Goal: Information Seeking & Learning: Find specific fact

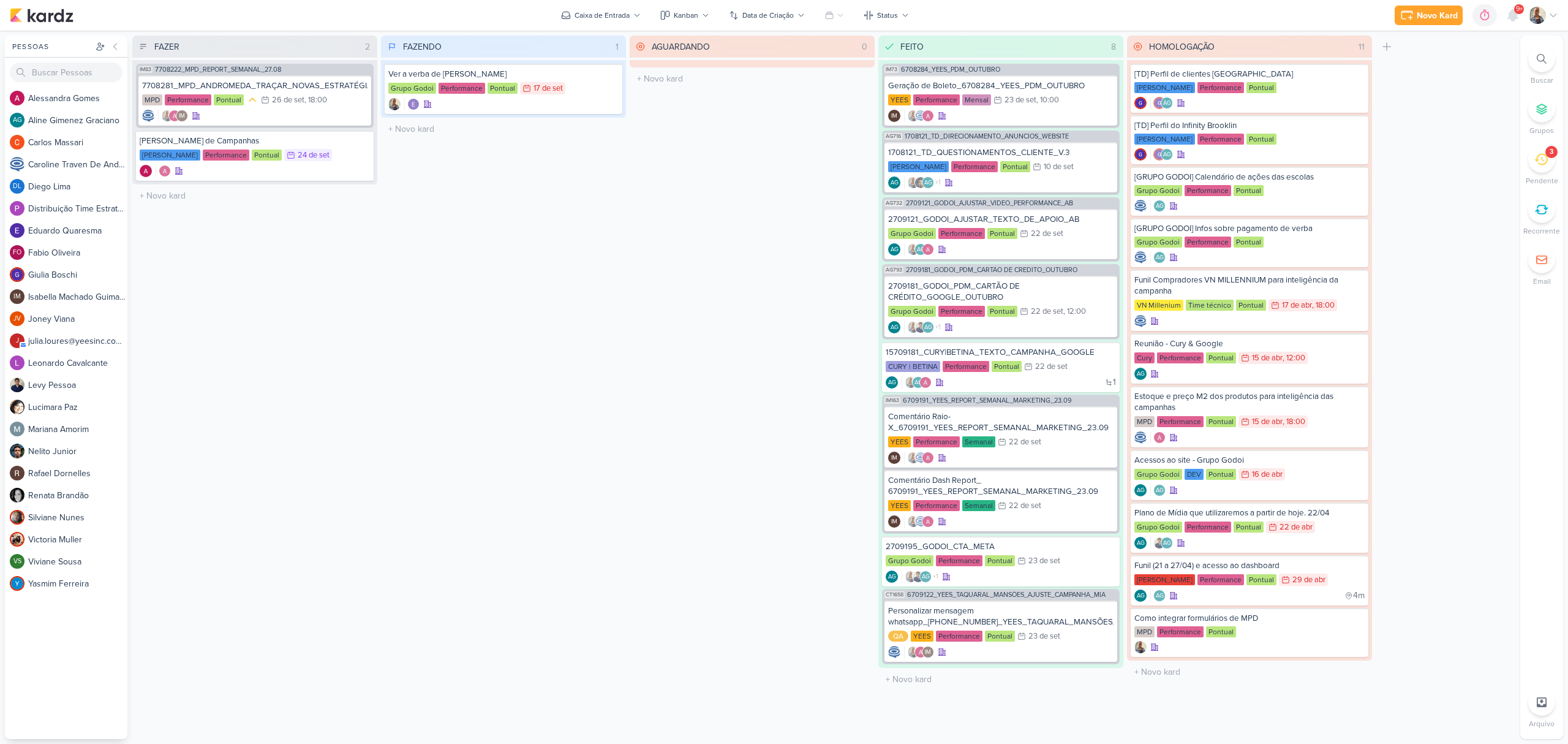
click at [1538, 62] on icon at bounding box center [1543, 59] width 10 height 10
paste input "3109191"
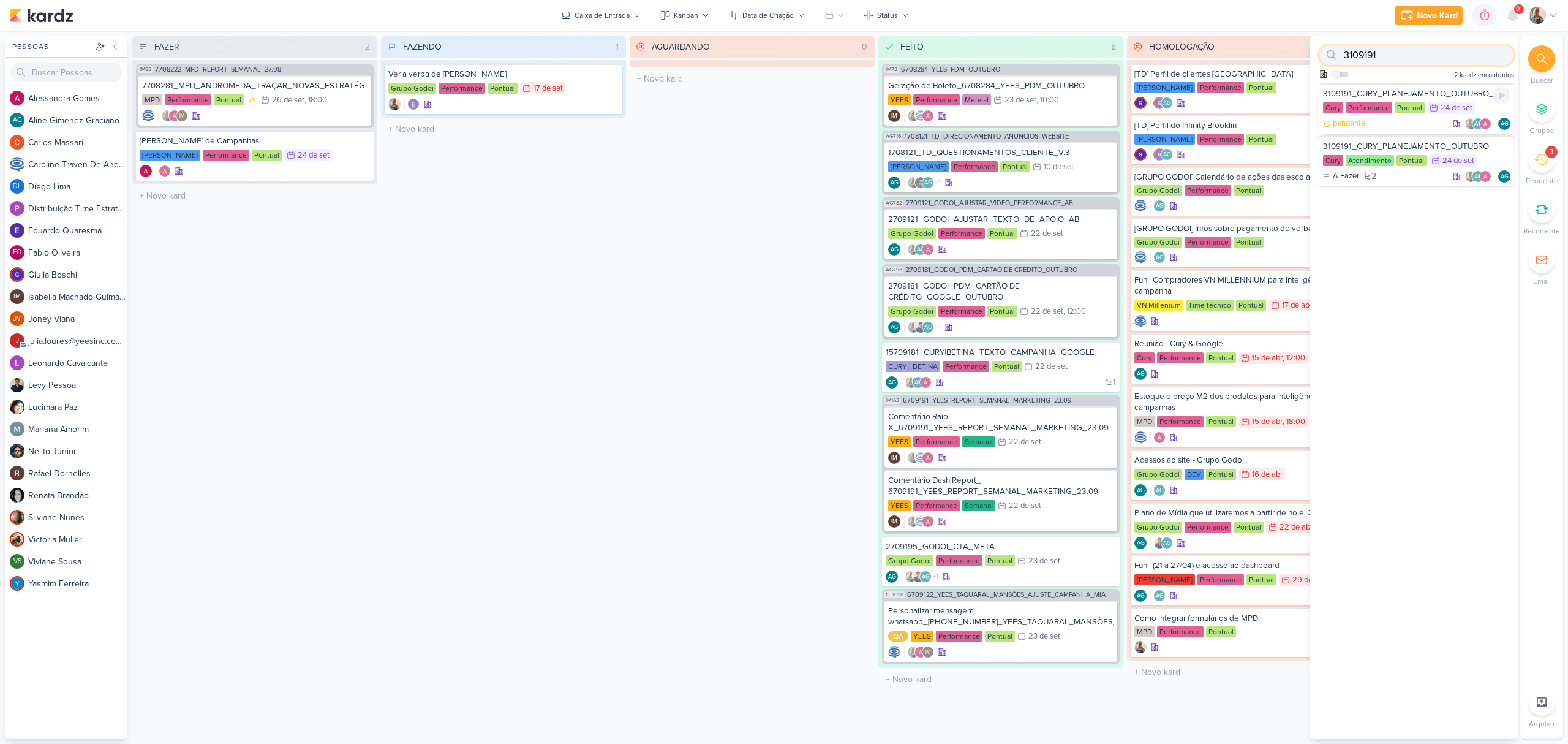
type input "3109191"
click at [1411, 93] on div "3109191_CURY_PLANEJAMENTO_OUTUBRO_V2" at bounding box center [1416, 93] width 187 height 11
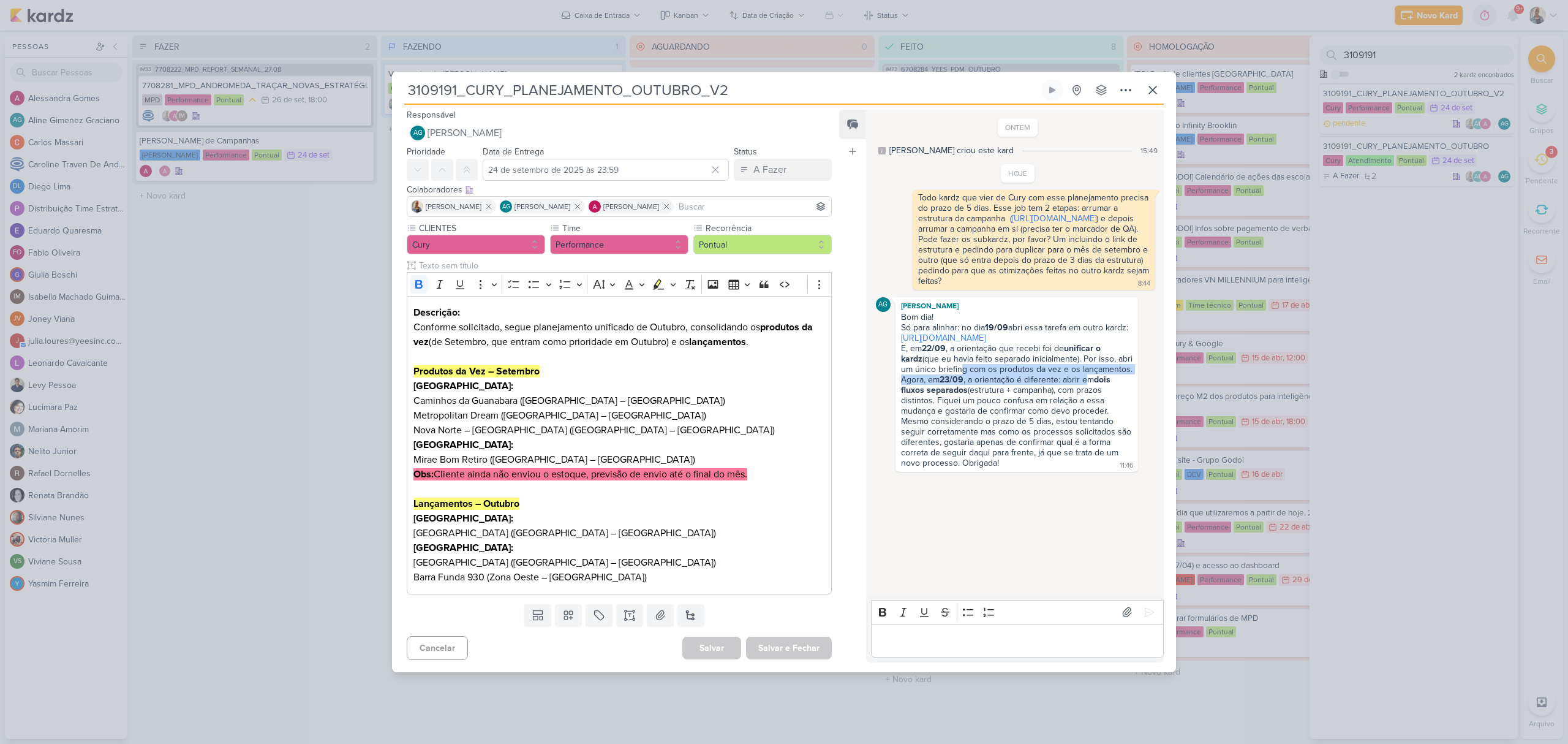
drag, startPoint x: 942, startPoint y: 424, endPoint x: 1086, endPoint y: 440, distance: 144.9
click at [1086, 440] on span "Bom dia! Só para alinhar: no dia 19/09 abri essa tarefa em outro kardz: [URL][D…" at bounding box center [1018, 389] width 233 height 156
click at [998, 416] on div "Agora, em 23/09 , a orientação é diferente: abrir em dois fluxos separados (est…" at bounding box center [1017, 395] width 231 height 42
drag, startPoint x: 941, startPoint y: 456, endPoint x: 1056, endPoint y: 467, distance: 115.5
click at [1056, 416] on div "Agora, em 23/09 , a orientação é diferente: abrir em dois fluxos separados (est…" at bounding box center [1017, 395] width 231 height 42
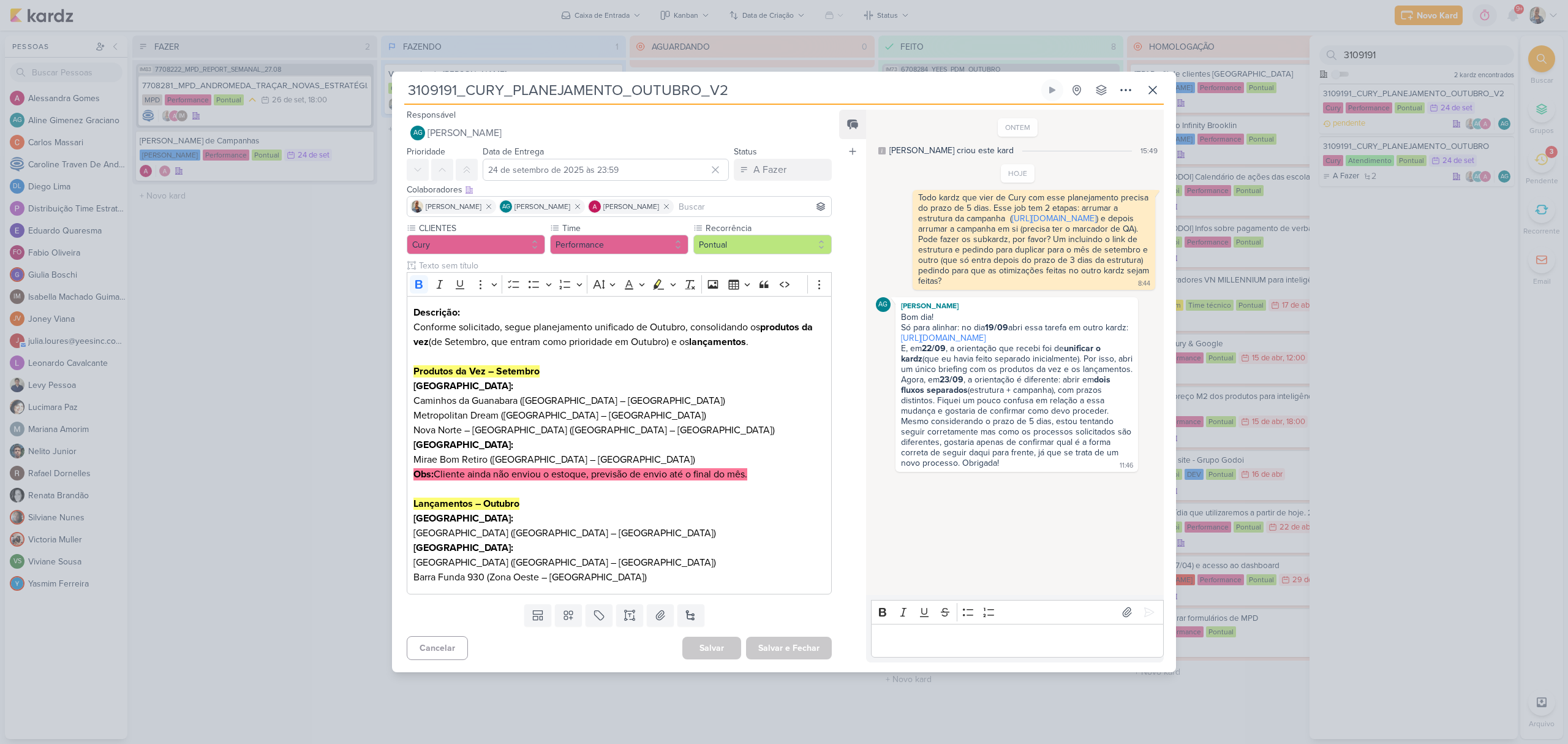
click at [978, 628] on div "Editor editing area: main" at bounding box center [1017, 640] width 293 height 33
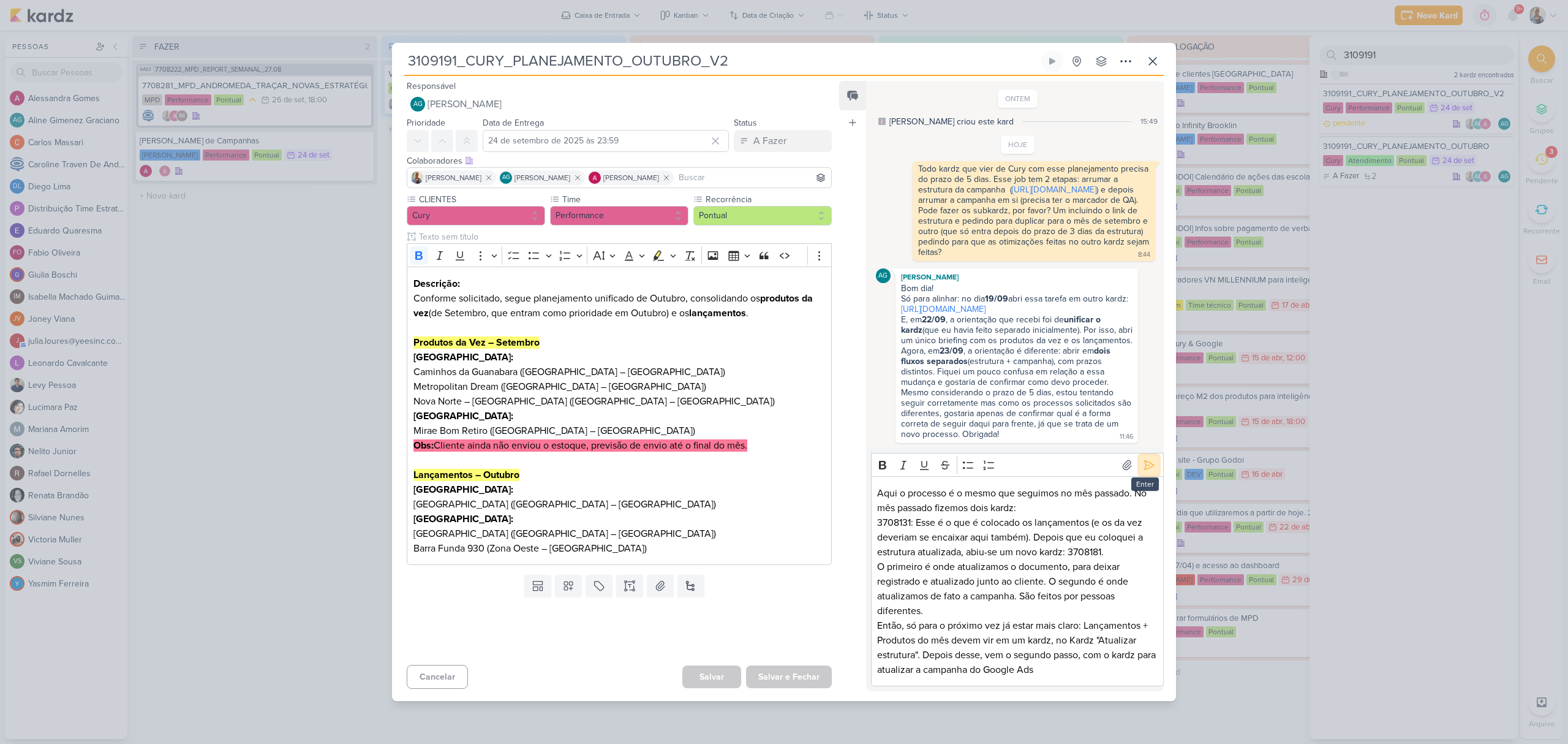
click at [1149, 470] on icon at bounding box center [1149, 465] width 9 height 9
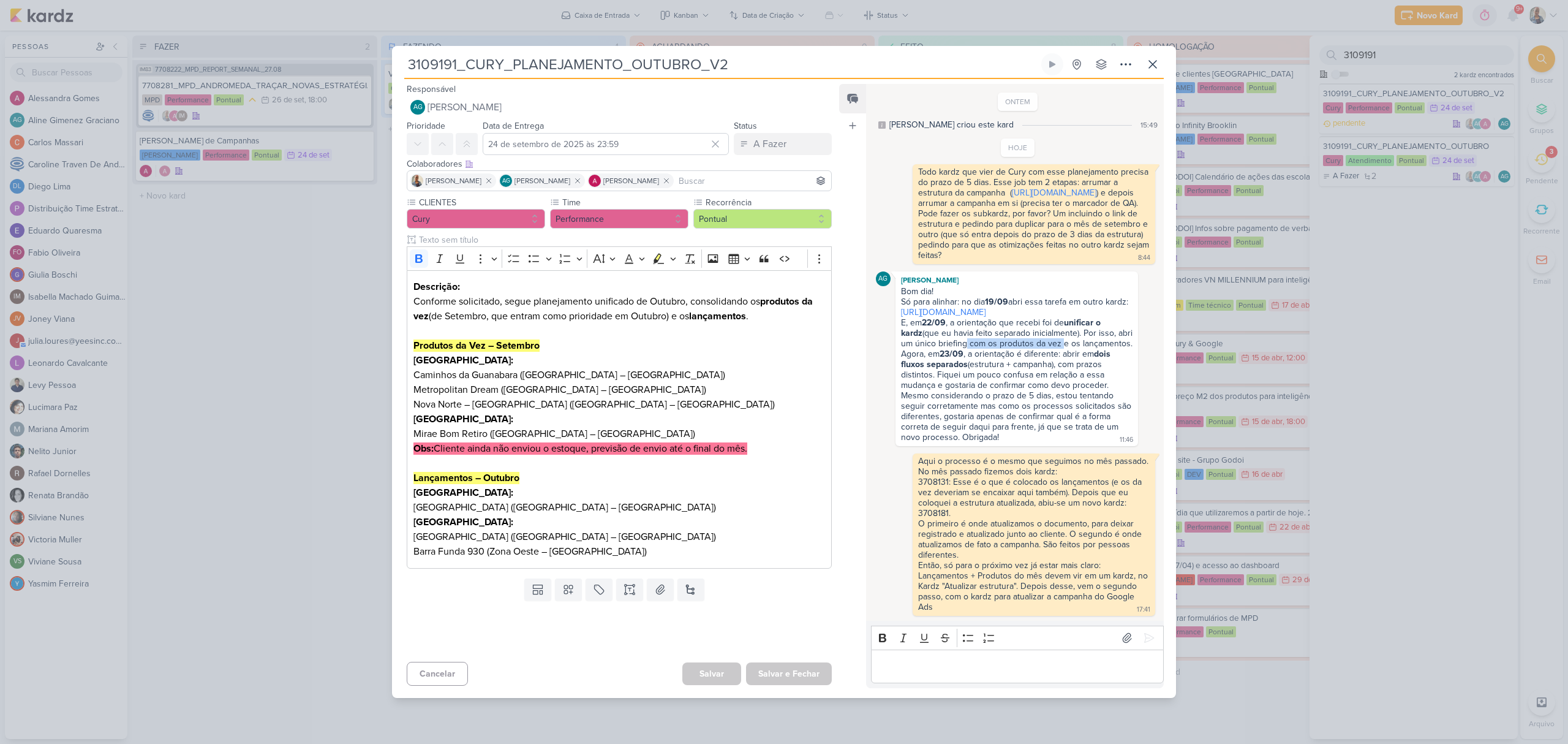
drag, startPoint x: 949, startPoint y: 367, endPoint x: 1046, endPoint y: 371, distance: 97.1
click at [1046, 349] on div "E, em 22/09 , a orientação que recebi foi de unificar o kardz (que eu havia fei…" at bounding box center [1017, 333] width 231 height 31
drag, startPoint x: 949, startPoint y: 378, endPoint x: 1045, endPoint y: 380, distance: 96.0
click at [1045, 380] on div "Agora, em 23/09 , a orientação é diferente: abrir em dois fluxos separados (est…" at bounding box center [1017, 370] width 231 height 42
drag, startPoint x: 933, startPoint y: 388, endPoint x: 1002, endPoint y: 388, distance: 69.0
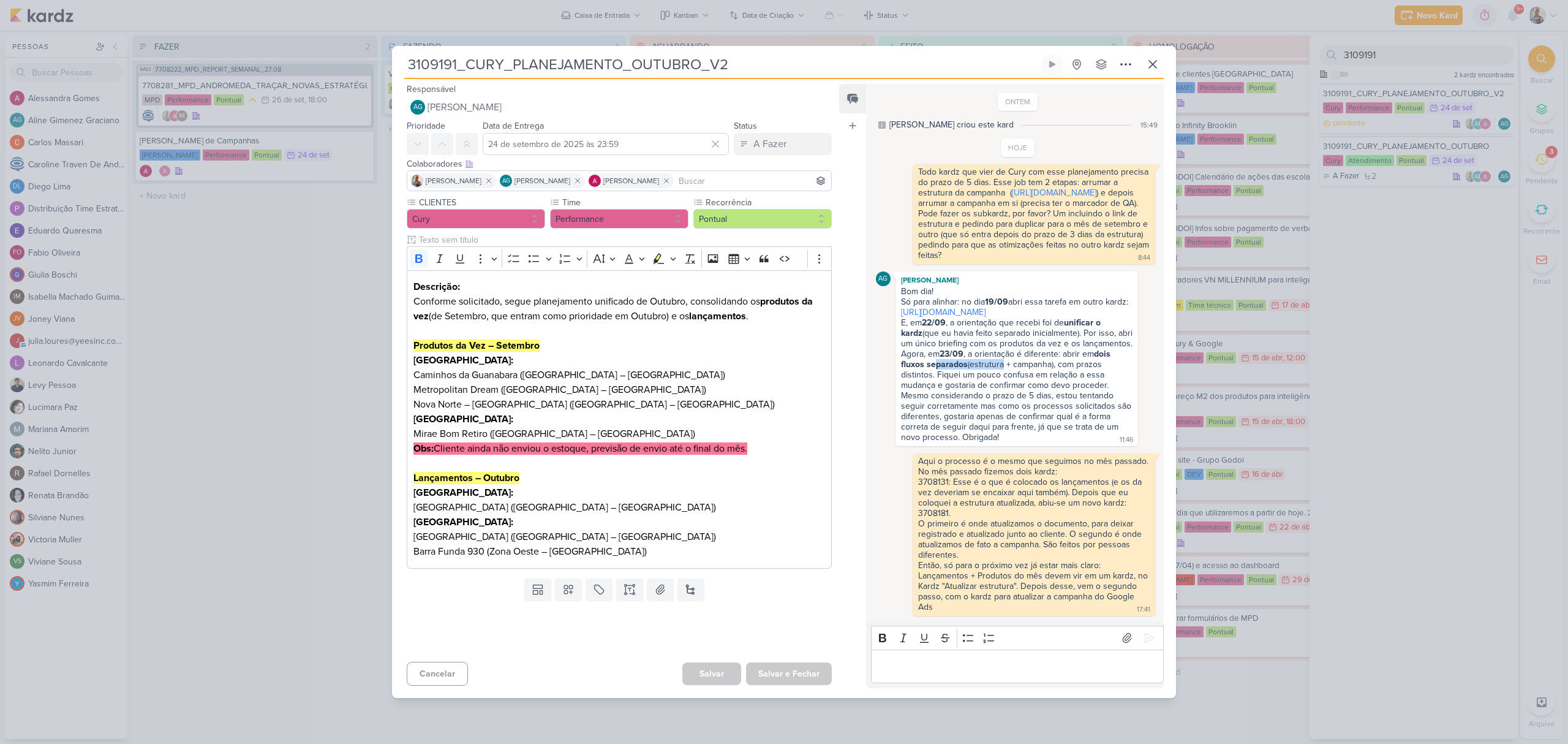
click at [1002, 388] on div "Agora, em 23/09 , a orientação é diferente: abrir em dois fluxos separados (est…" at bounding box center [1017, 370] width 231 height 42
drag, startPoint x: 939, startPoint y: 401, endPoint x: 1082, endPoint y: 408, distance: 143.2
click at [1082, 390] on div "Agora, em 23/09 , a orientação é diferente: abrir em dois fluxos separados (est…" at bounding box center [1017, 370] width 231 height 42
drag, startPoint x: 950, startPoint y: 422, endPoint x: 1100, endPoint y: 420, distance: 150.0
click at [1100, 420] on div "Mesmo considerando o prazo de 5 dias, estou tentando seguir corretamente mas co…" at bounding box center [1018, 416] width 233 height 52
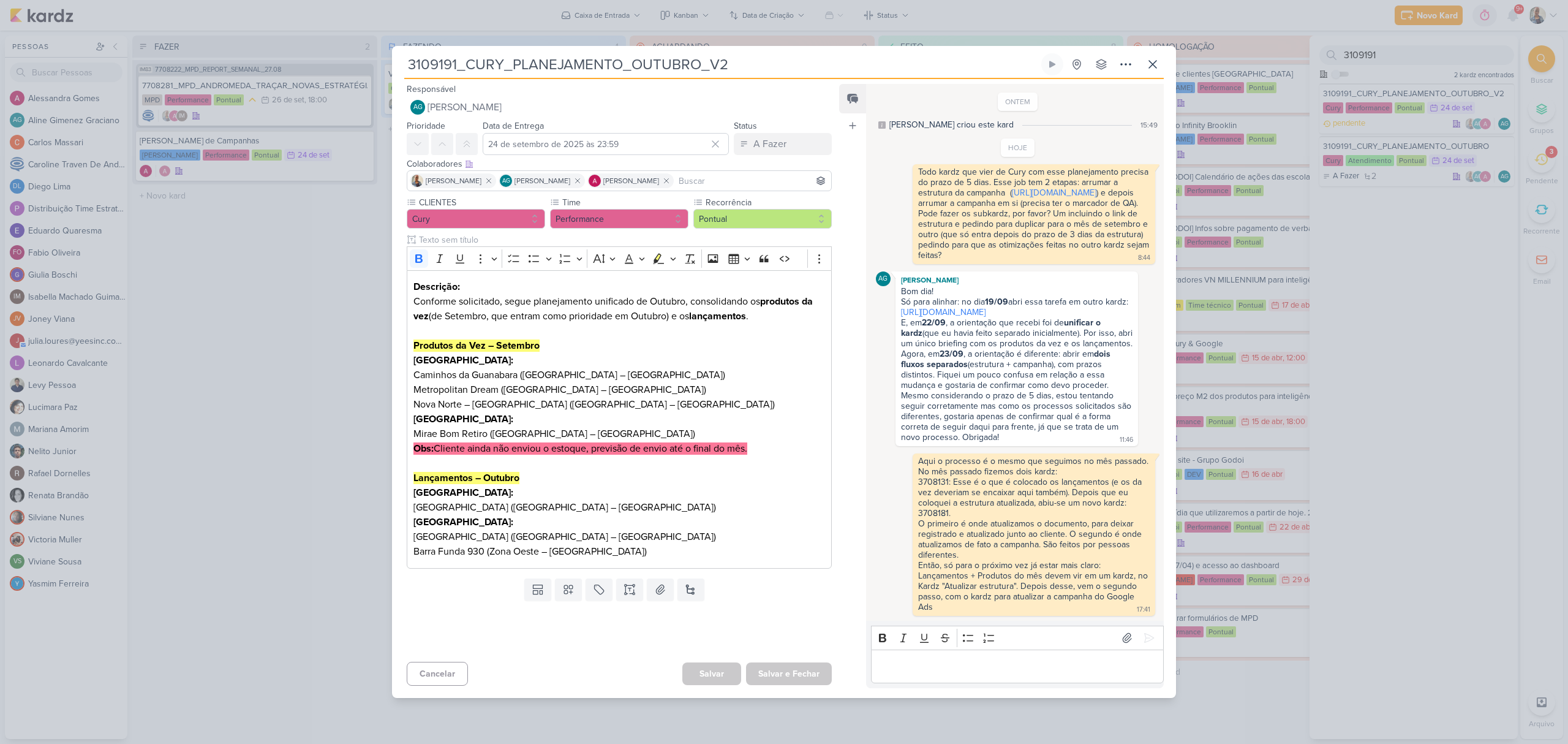
click at [1192, 184] on div "3109191_CURY_PLANEJAMENTO_OUTUBRO_V2 Criado por [PERSON_NAME]" at bounding box center [784, 372] width 1568 height 744
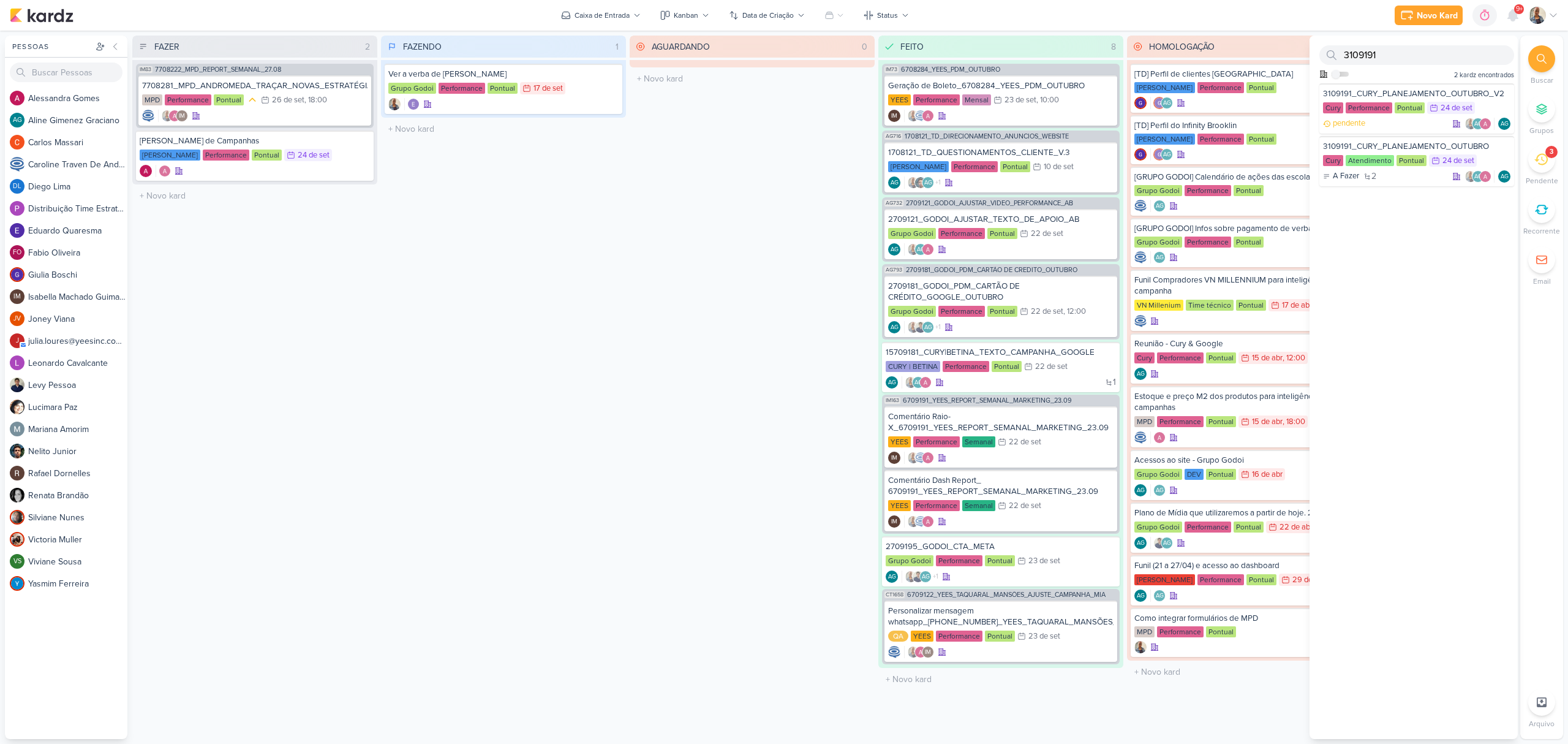
click at [1380, 216] on div "3109191 Como admin, ative para buscar em todos os kardz da organização 2 kardz …" at bounding box center [1414, 387] width 209 height 704
drag, startPoint x: 1409, startPoint y: 59, endPoint x: 1320, endPoint y: 53, distance: 89.2
click at [1320, 53] on div "3109191" at bounding box center [1417, 55] width 195 height 20
click at [762, 170] on div "AGUARDANDO 0 Mover Para Esquerda Mover Para Direita [GEOGRAPHIC_DATA] O título …" at bounding box center [753, 387] width 245 height 704
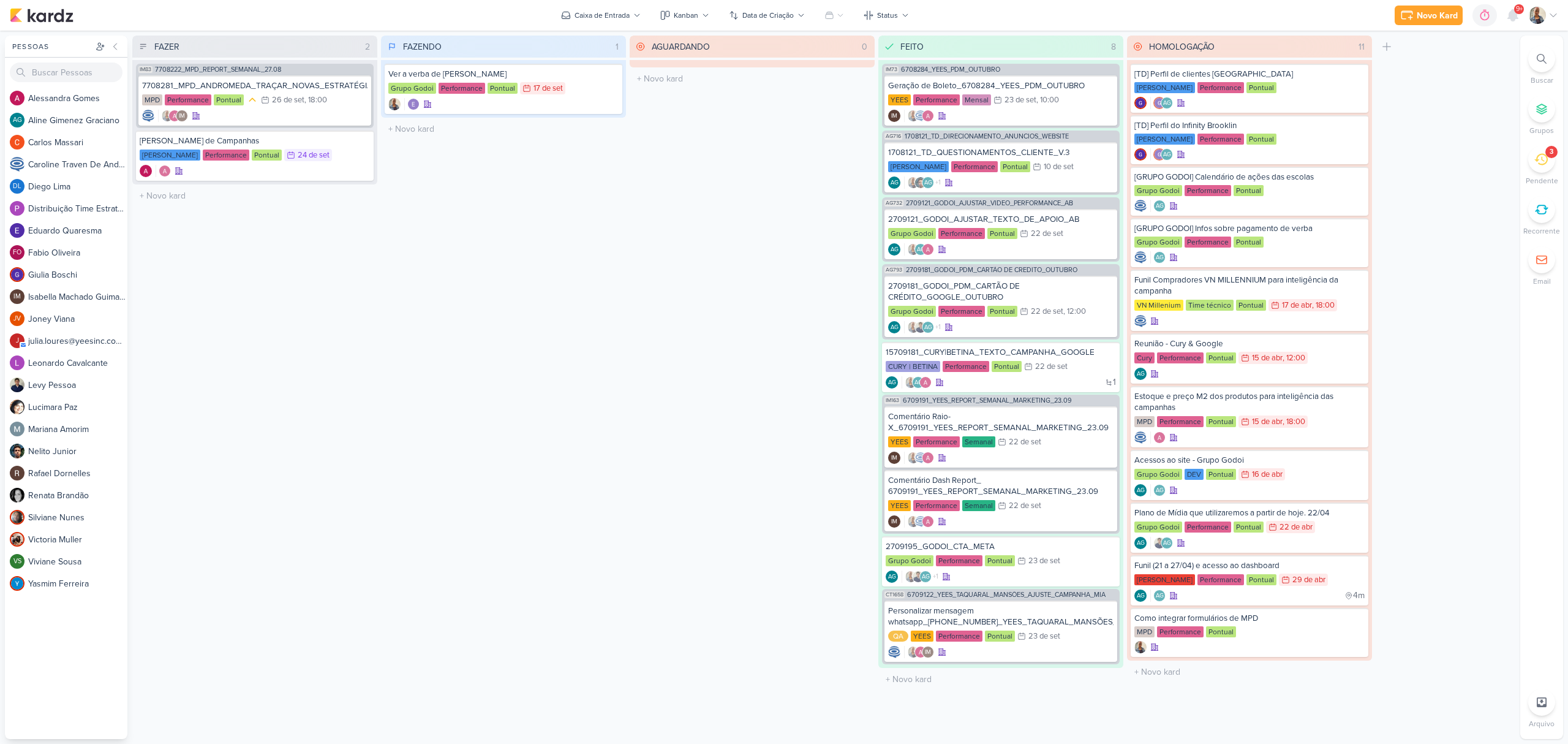
click at [1545, 166] on icon at bounding box center [1542, 160] width 14 height 14
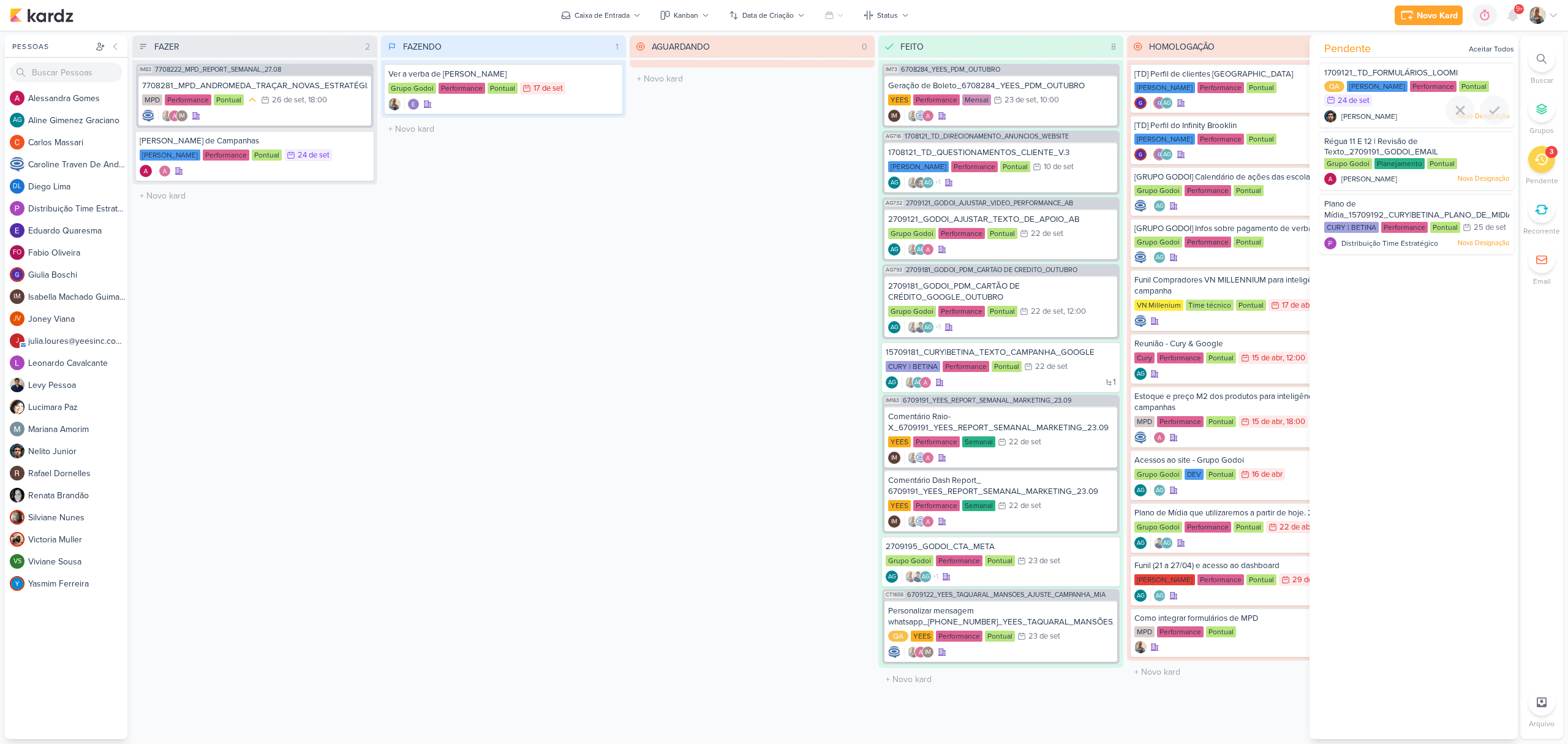
click at [1385, 101] on div "QA [PERSON_NAME] Performance Pontual 24/9 [DATE]" at bounding box center [1417, 95] width 185 height 27
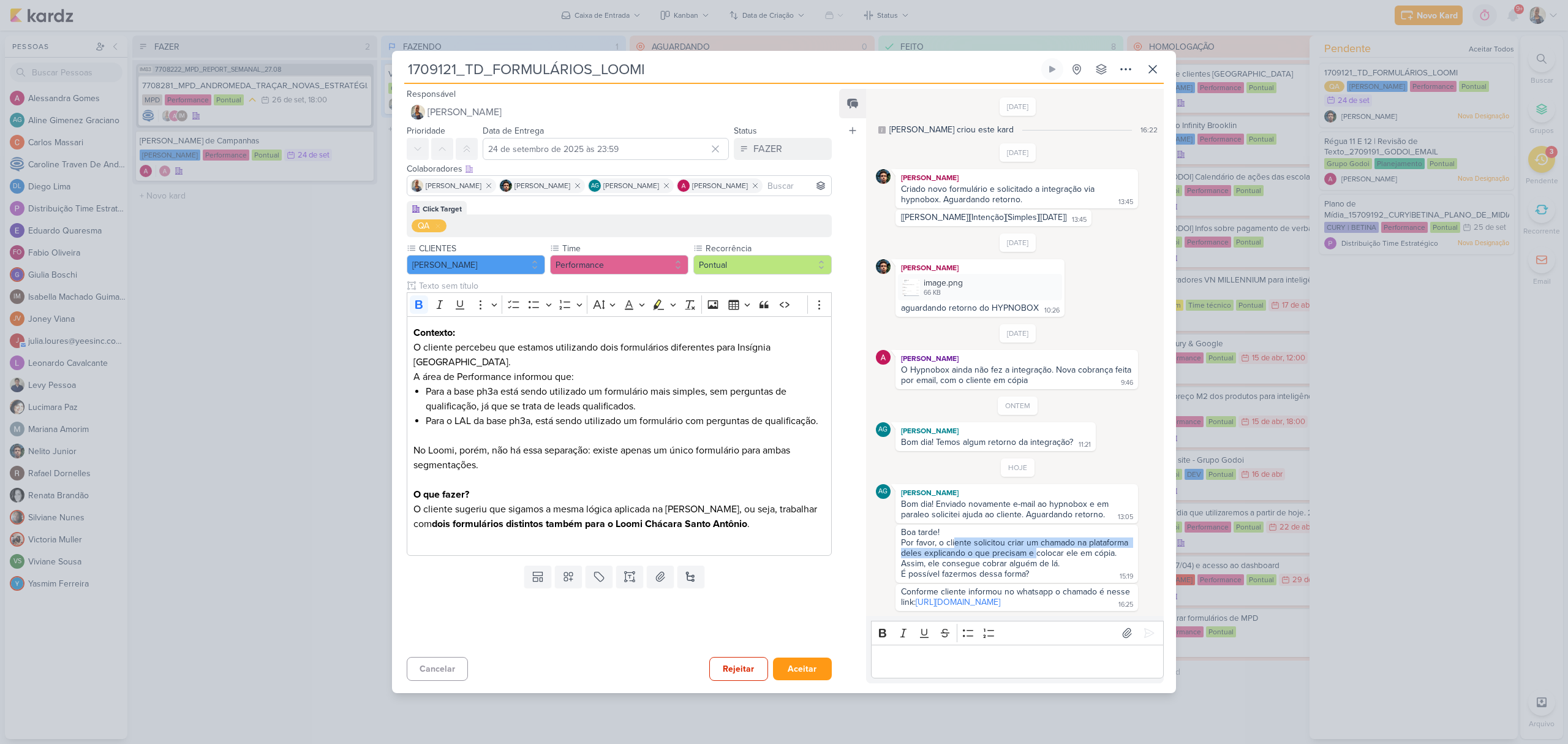
drag, startPoint x: 956, startPoint y: 542, endPoint x: 1035, endPoint y: 550, distance: 79.4
click at [1035, 550] on div "Por favor, o cliente solicitou criar um chamado na plataforma deles explicando …" at bounding box center [1017, 553] width 231 height 31
click at [1021, 571] on div "É possível fazermos dessa forma?" at bounding box center [965, 573] width 128 height 11
click at [993, 597] on link "[URL][DOMAIN_NAME]" at bounding box center [958, 602] width 84 height 11
click at [773, 680] on button "Aceitar" at bounding box center [803, 669] width 59 height 23
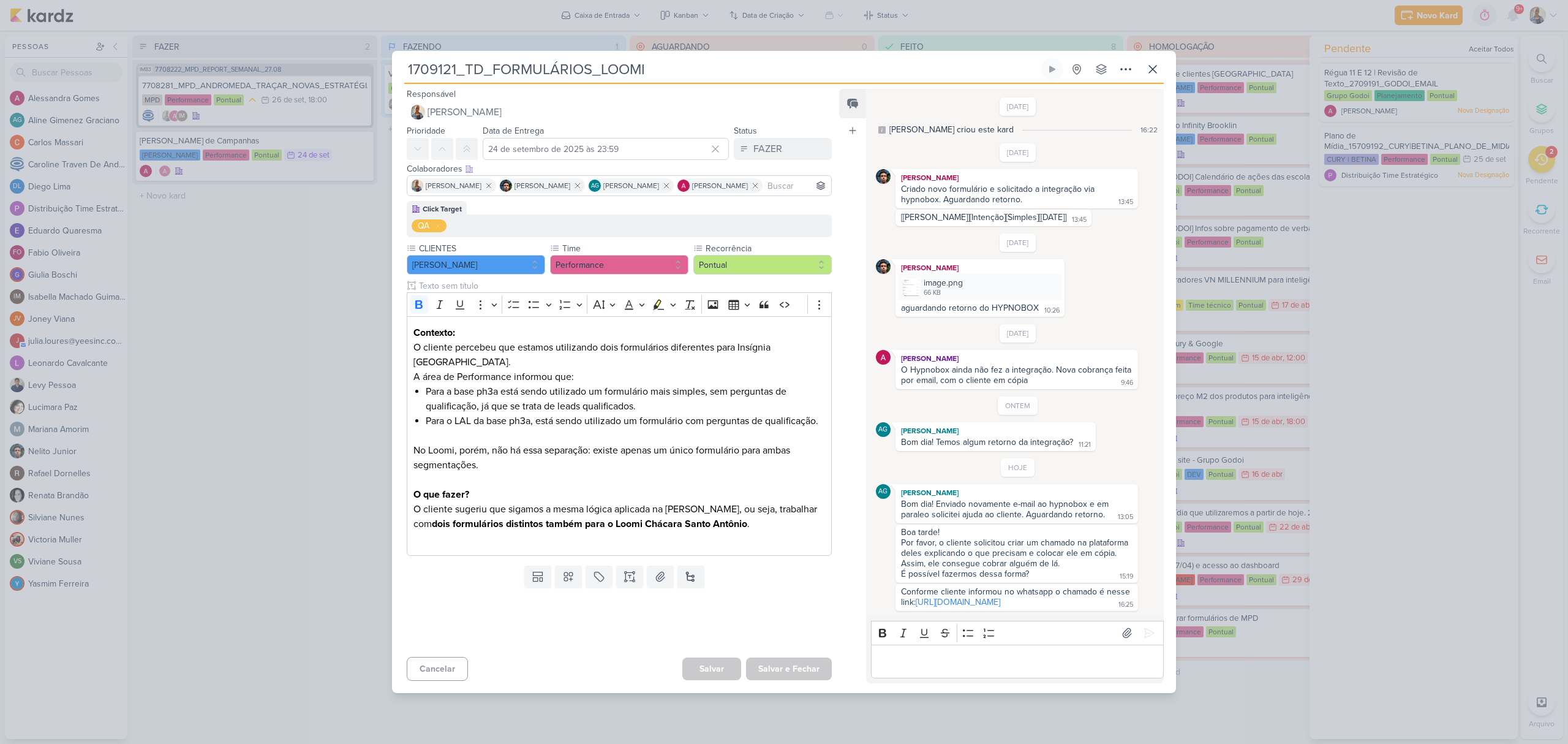
click at [821, 679] on div "Salvar e Fechar Ctrl + Enter" at bounding box center [789, 669] width 86 height 23
click at [1147, 62] on icon at bounding box center [1152, 69] width 15 height 15
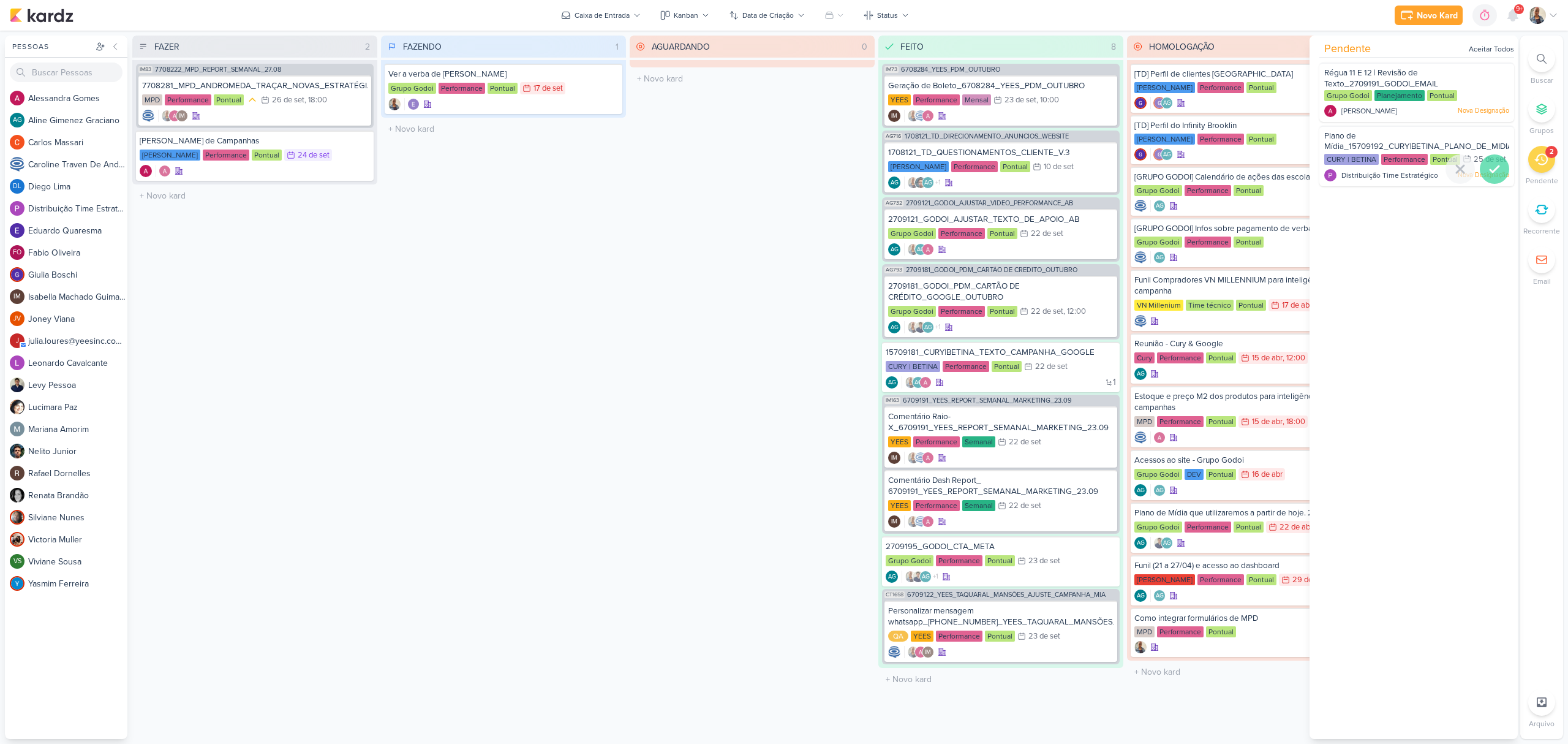
click at [1494, 176] on icon at bounding box center [1494, 169] width 15 height 15
click at [1480, 106] on div at bounding box center [1494, 105] width 29 height 29
click at [1399, 167] on div "CURY | BETINA Performance Pontual 25/9 [DATE]" at bounding box center [1417, 160] width 185 height 14
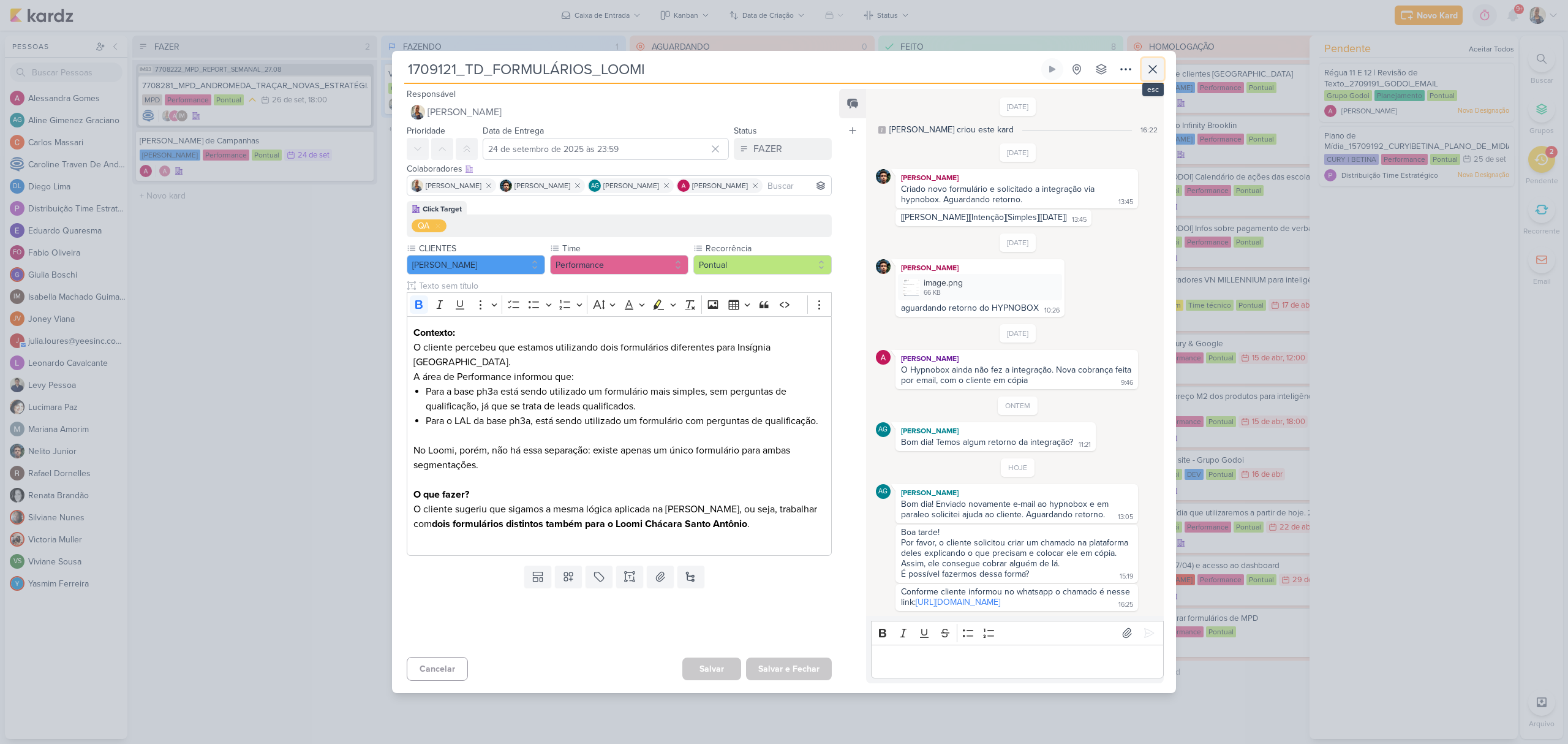
click at [1163, 65] on button at bounding box center [1152, 69] width 23 height 23
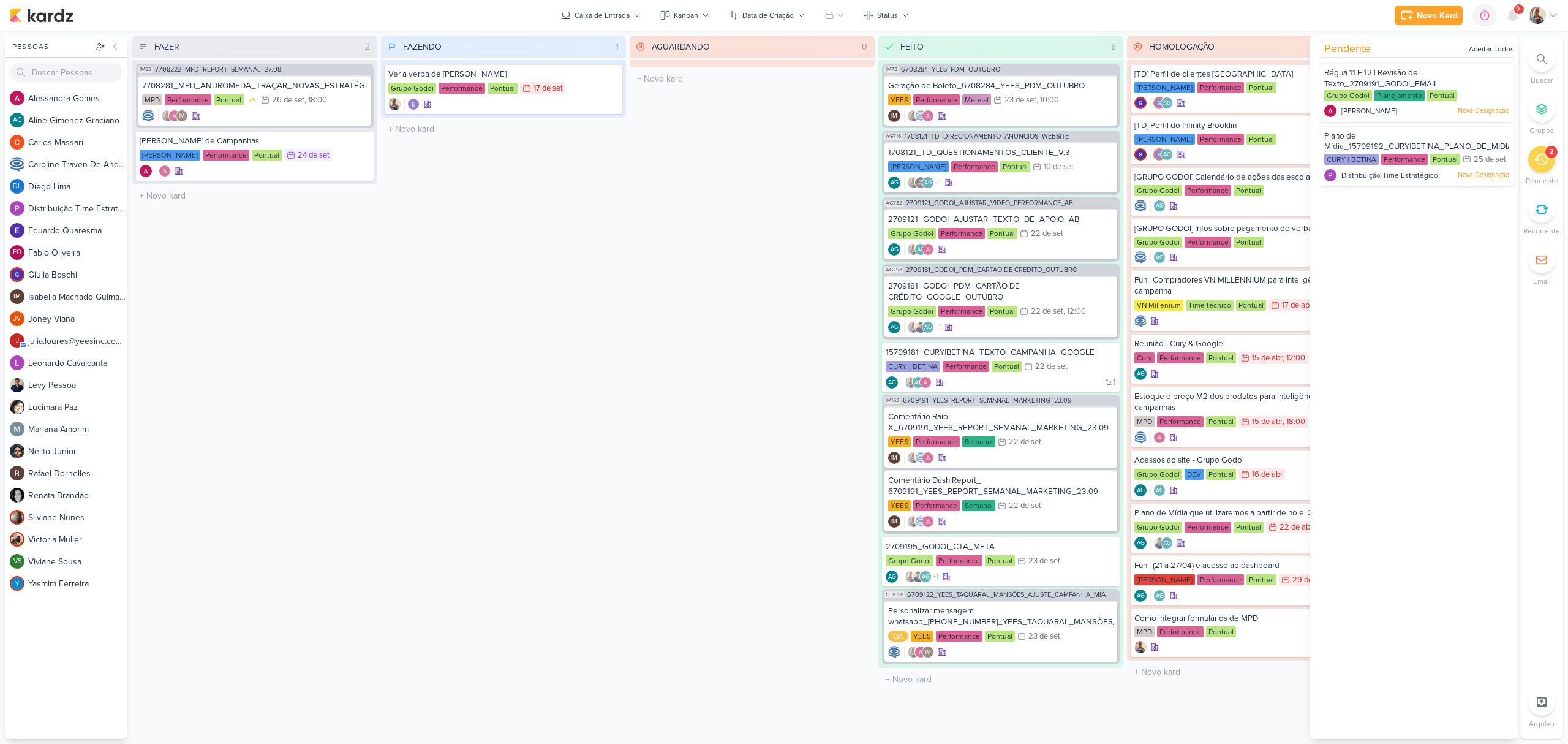
click at [613, 250] on div "FAZENDO 1 Mover Para Esquerda Mover Para Direita [GEOGRAPHIC_DATA] Ver a verba …" at bounding box center [504, 387] width 245 height 704
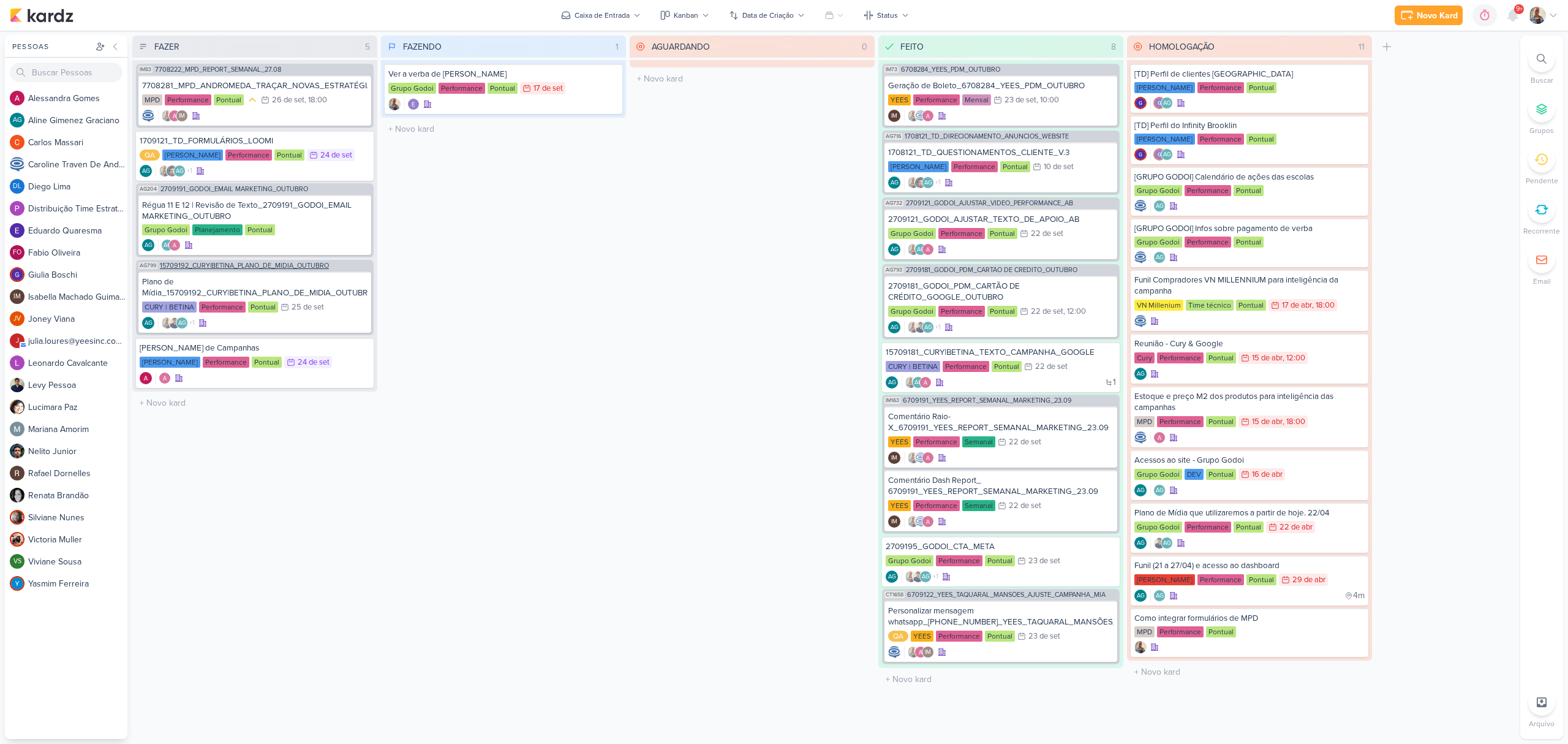
click at [260, 263] on span "15709192_CURY|BETINA_PLANO_DE_MIDIA_OUTUBRO" at bounding box center [244, 266] width 170 height 7
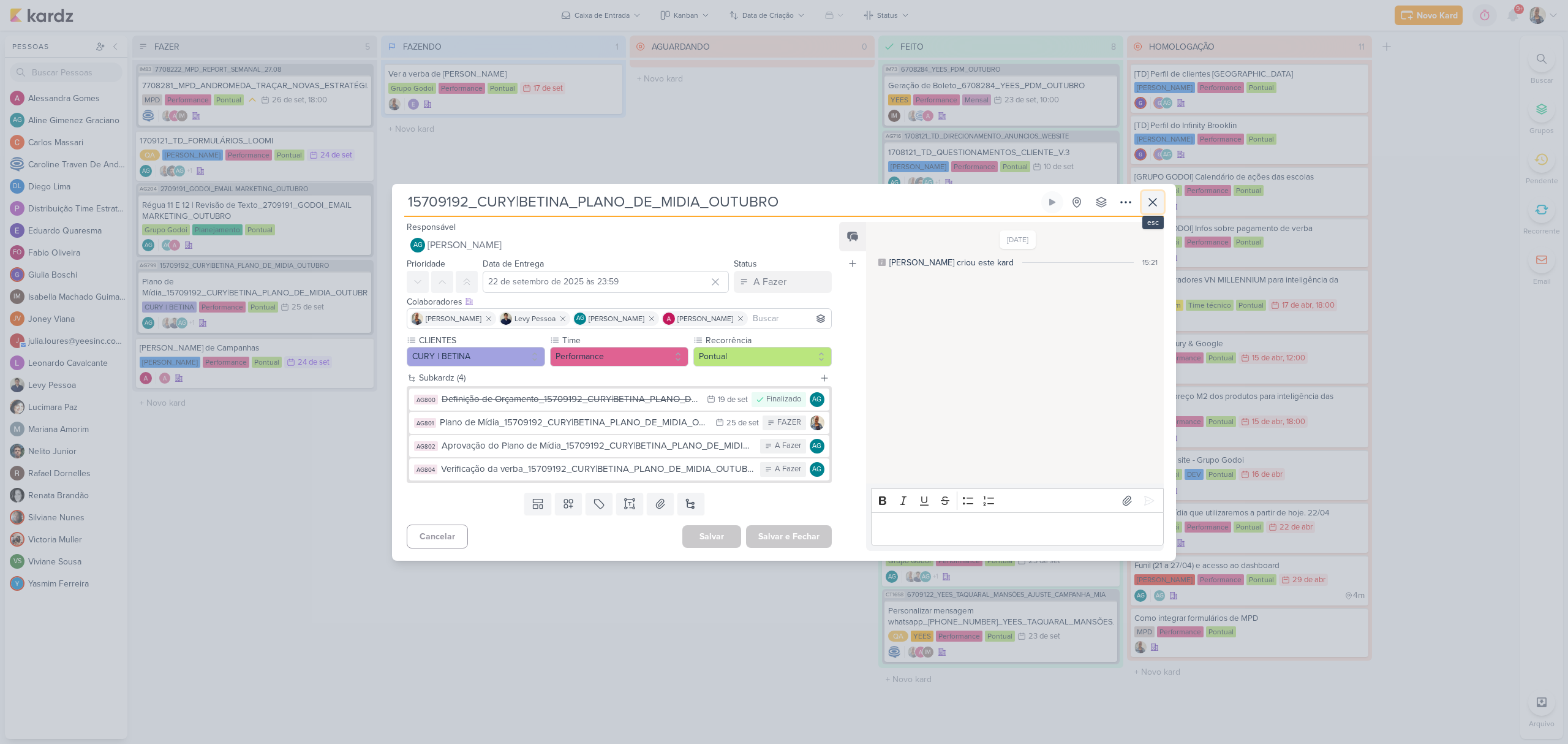
click at [1150, 197] on icon at bounding box center [1152, 202] width 15 height 15
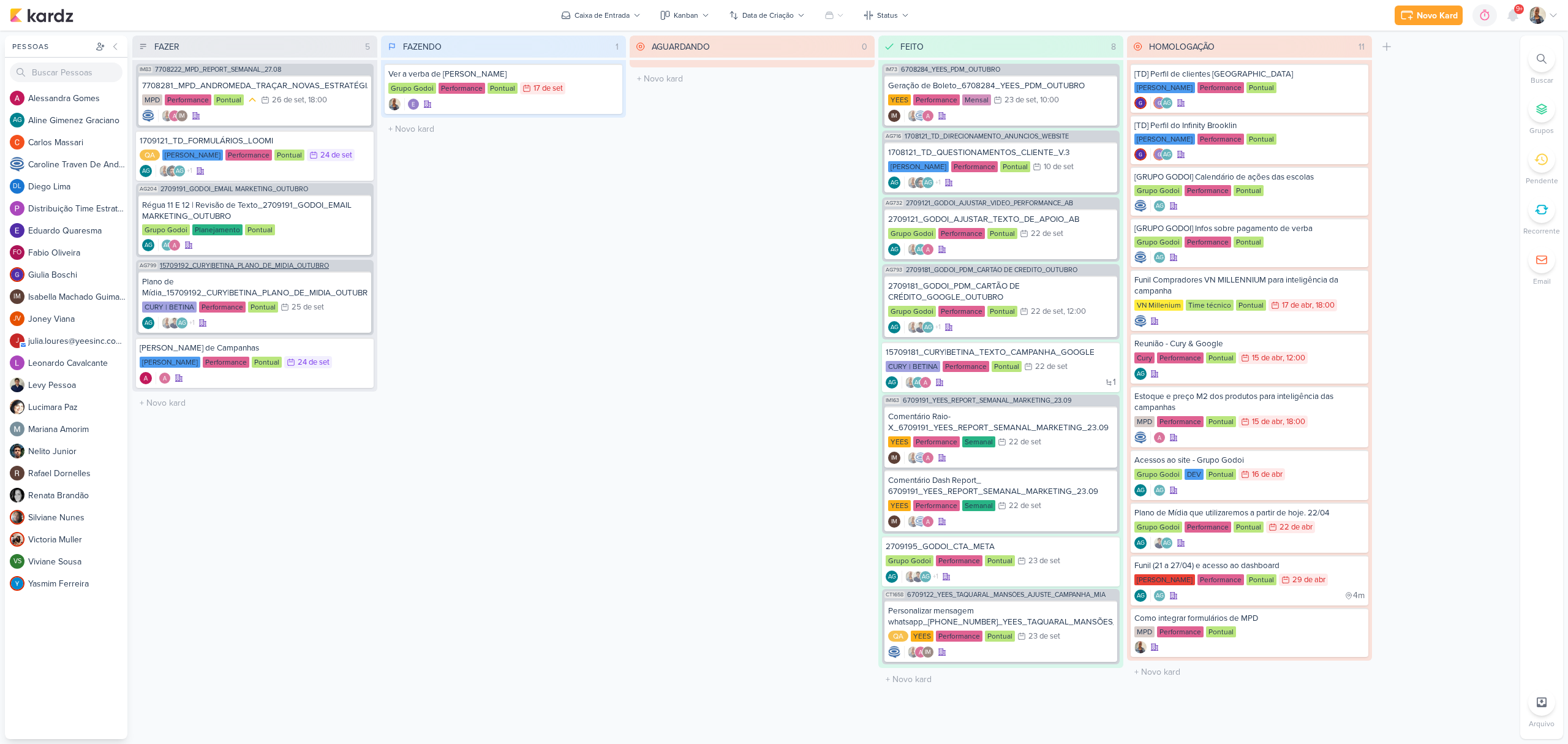
click at [221, 263] on span "15709192_CURY|BETINA_PLANO_DE_MIDIA_OUTUBRO" at bounding box center [244, 266] width 170 height 7
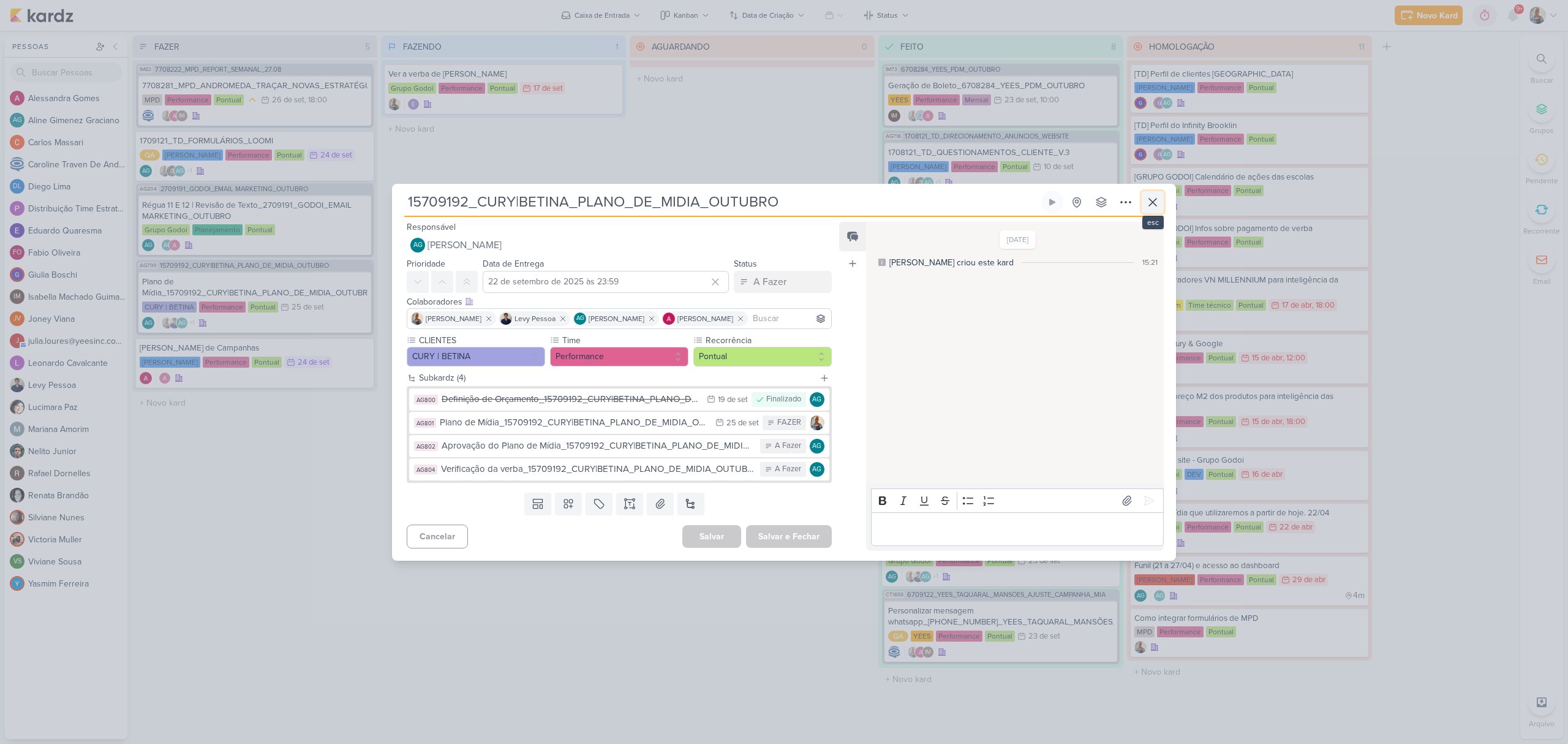
click at [1152, 207] on icon at bounding box center [1152, 202] width 15 height 15
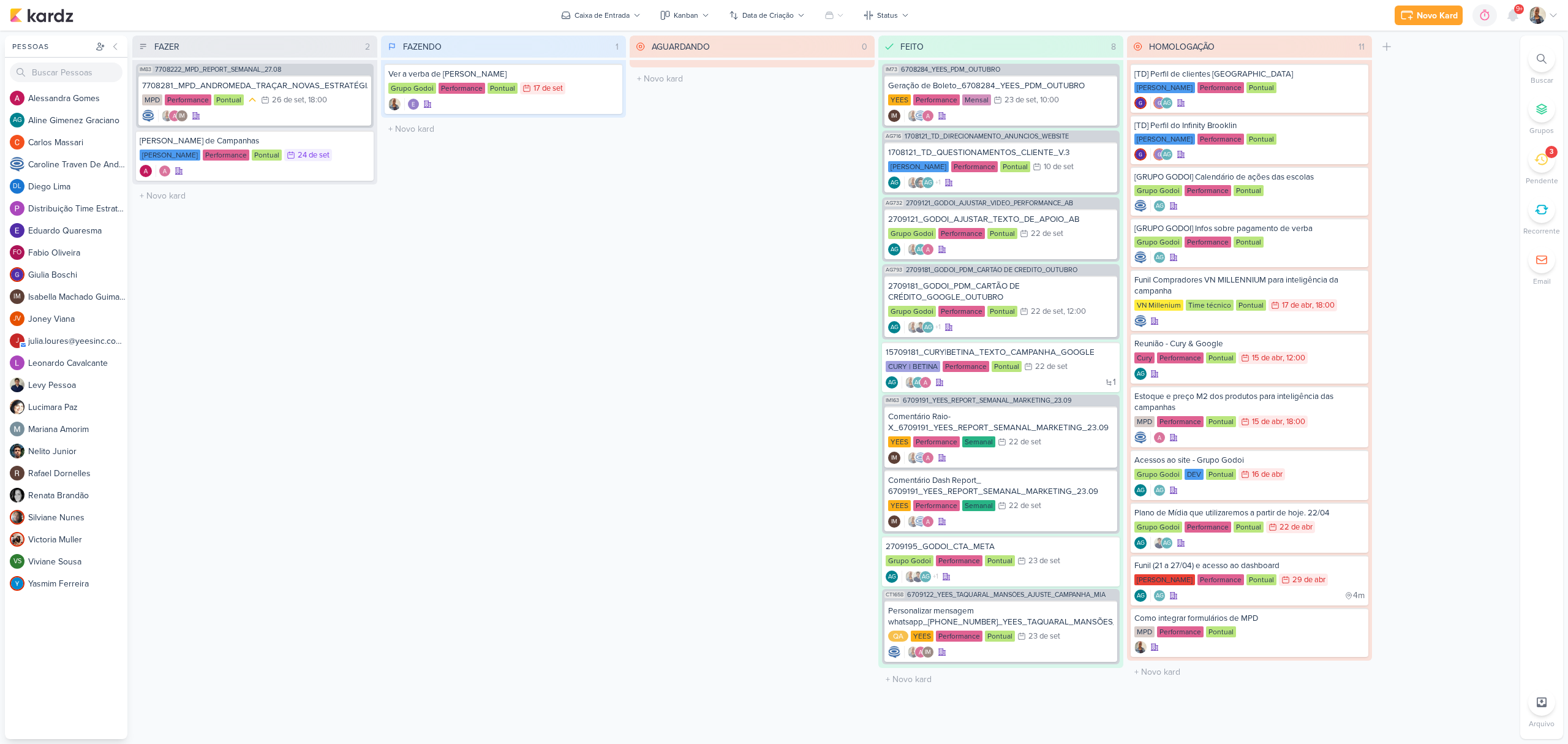
click at [1538, 63] on icon at bounding box center [1543, 59] width 10 height 10
paste input "3708181"
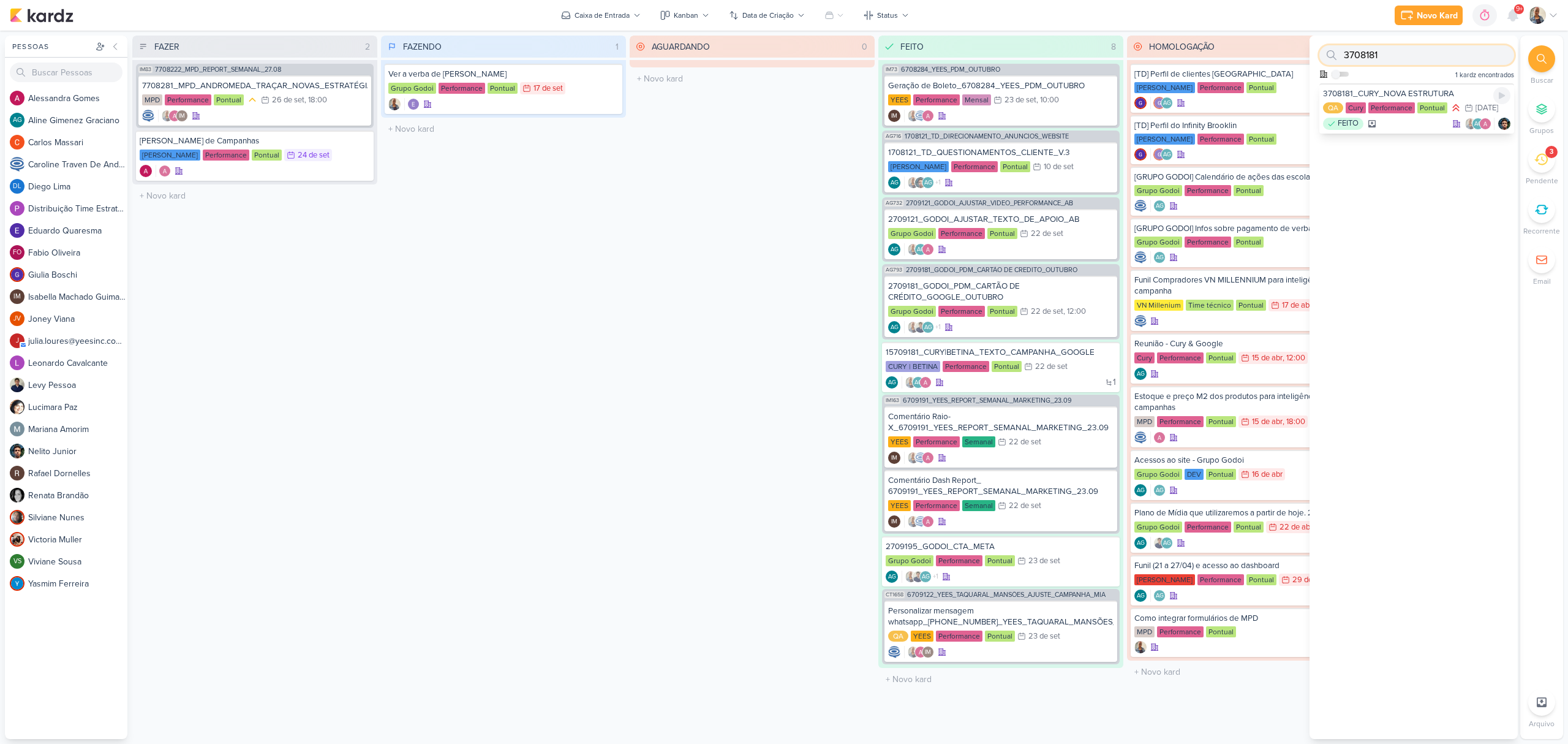
type input "3708181"
click at [1387, 91] on div "3708181_CURY_NOVA ESTRUTURA" at bounding box center [1416, 93] width 187 height 11
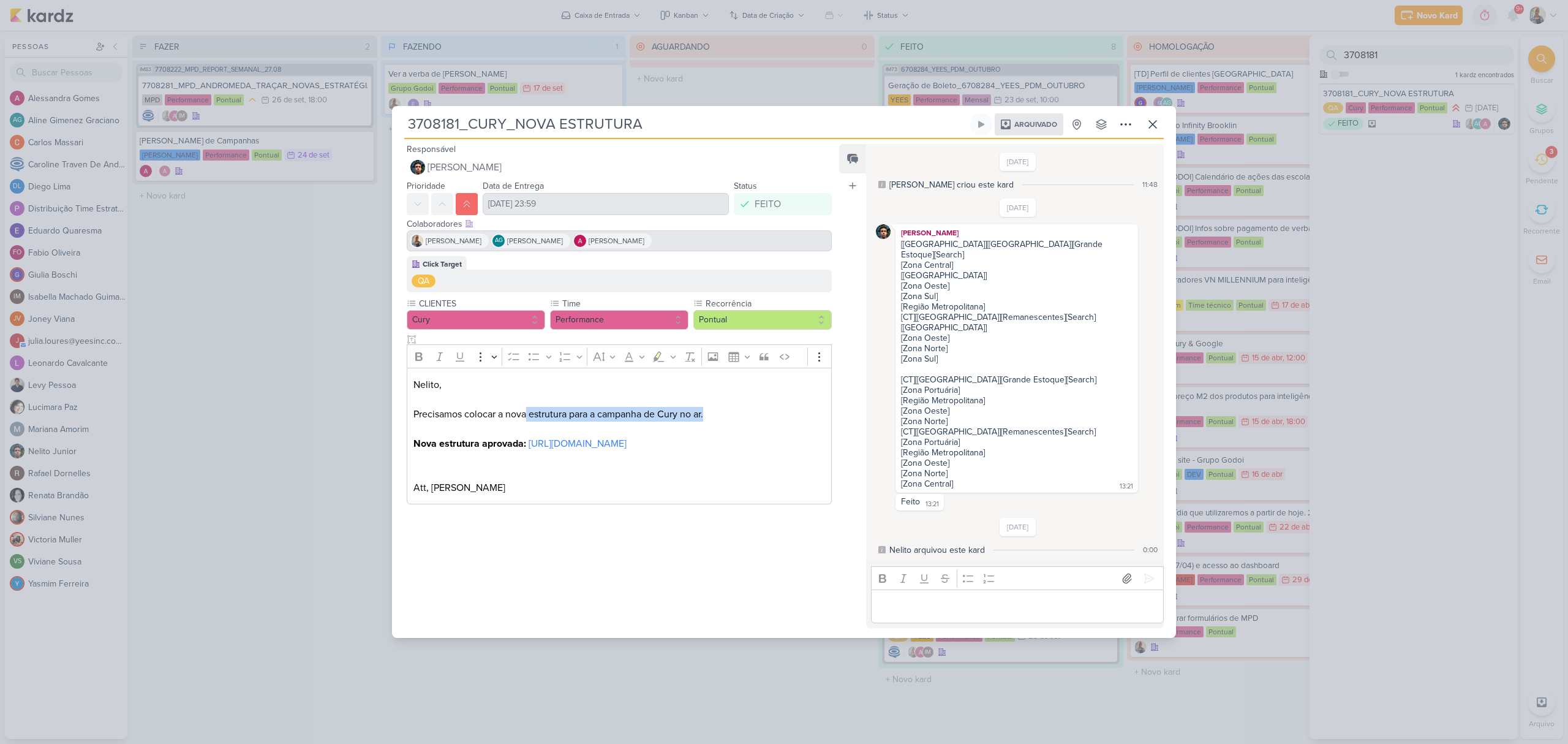
drag, startPoint x: 532, startPoint y: 418, endPoint x: 709, endPoint y: 417, distance: 177.0
click at [709, 417] on p "Precisamos colocar a nova estrutura para a campanha de Cury no ar." at bounding box center [619, 414] width 412 height 15
click at [738, 430] on p "Editor editing area: main" at bounding box center [619, 428] width 412 height 15
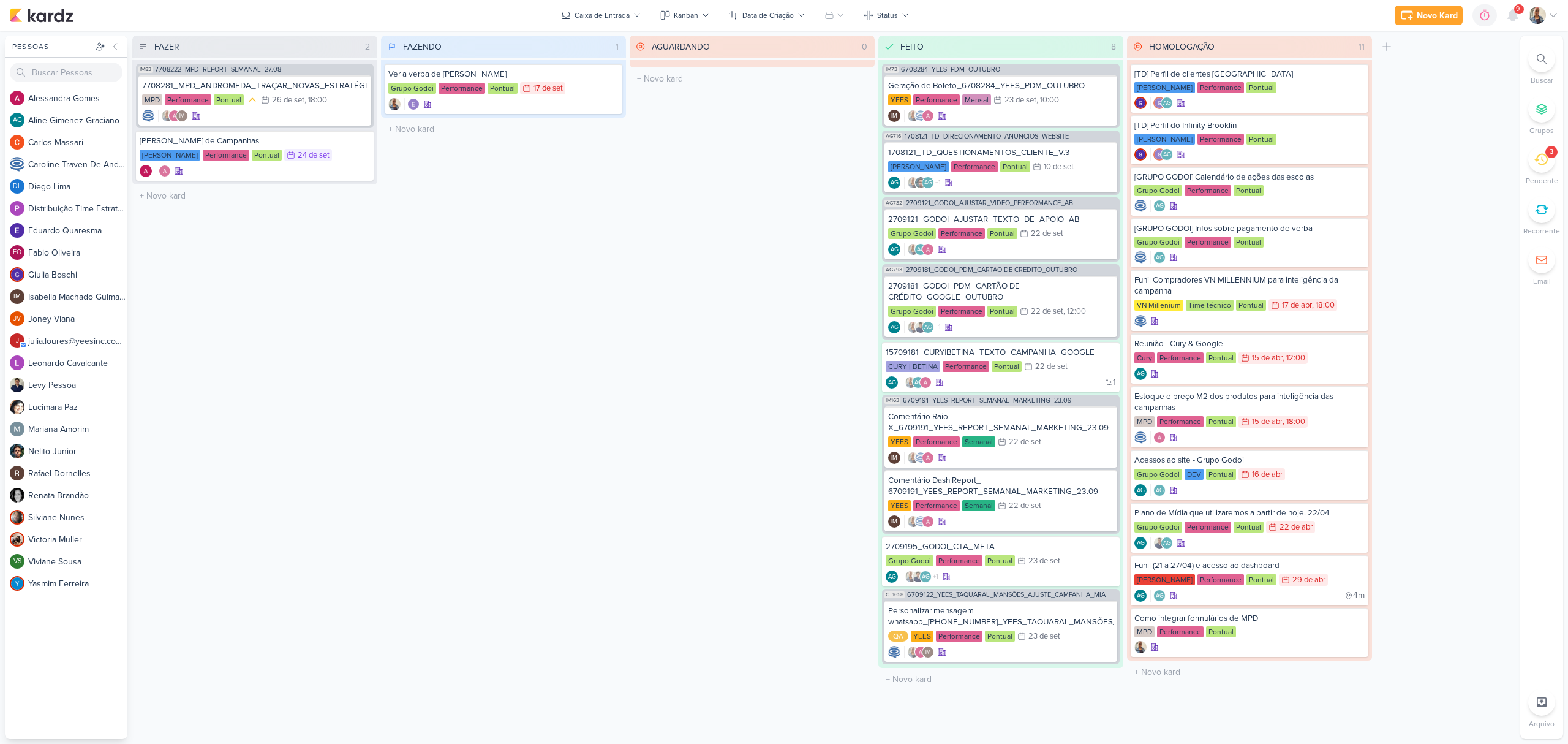
click at [1543, 55] on icon at bounding box center [1543, 59] width 10 height 10
paste input "3708131"
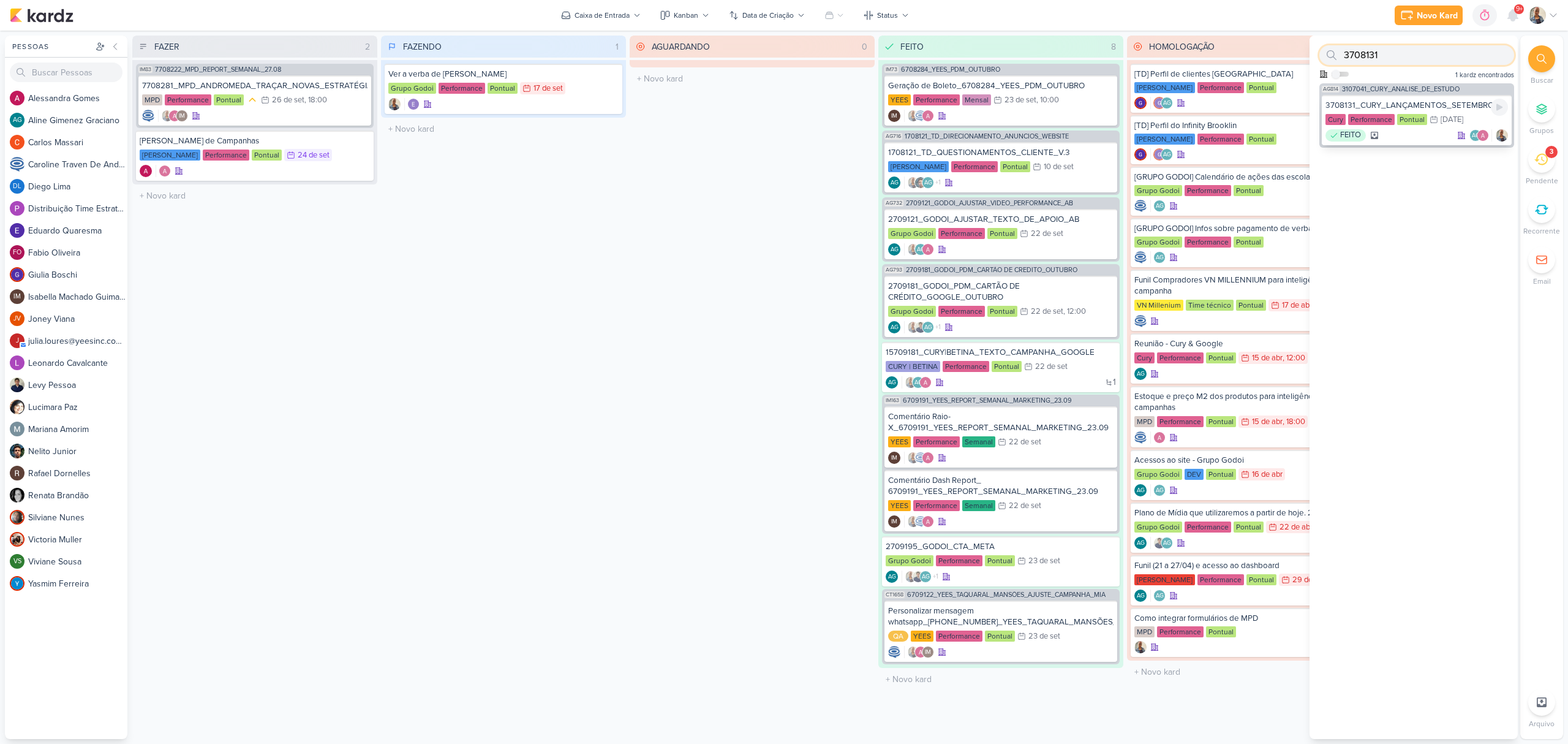
type input "3708131"
click at [1423, 102] on div "3708131_CURY_LANÇAMENTOS_SETEMBRO" at bounding box center [1417, 105] width 182 height 11
